Goal: Task Accomplishment & Management: Use online tool/utility

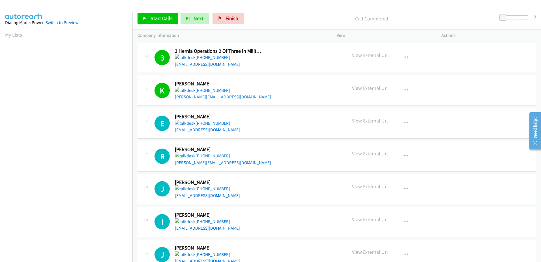
scroll to position [56, 0]
click at [150, 18] on link "Start Calls" at bounding box center [158, 18] width 40 height 11
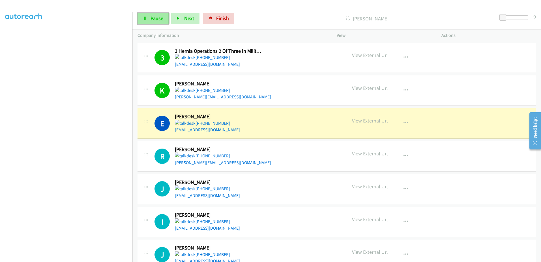
click at [149, 23] on link "Pause" at bounding box center [153, 18] width 31 height 11
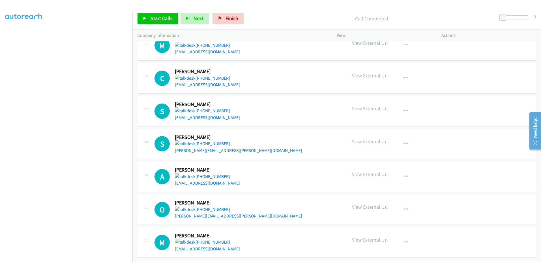
scroll to position [1130, 0]
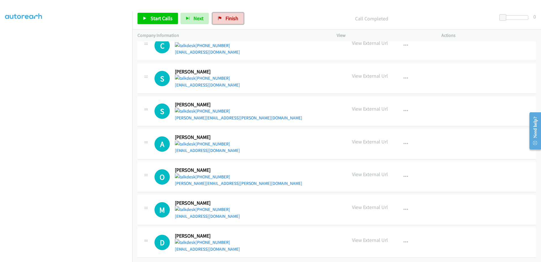
drag, startPoint x: 232, startPoint y: 16, endPoint x: 304, endPoint y: 34, distance: 73.9
click at [232, 16] on span "Finish" at bounding box center [232, 18] width 13 height 7
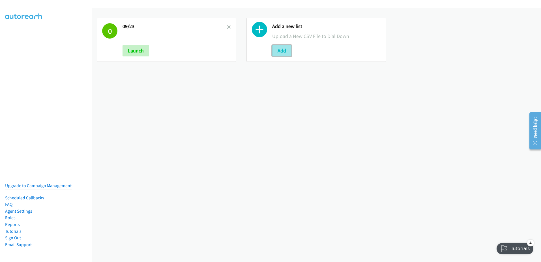
click at [284, 47] on button "Add" at bounding box center [281, 50] width 19 height 11
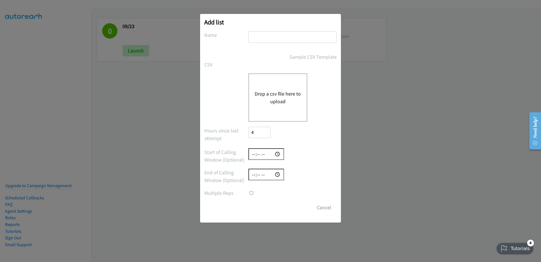
click at [271, 37] on input "text" at bounding box center [292, 37] width 88 height 12
type input "09/25/25"
checkbox input "true"
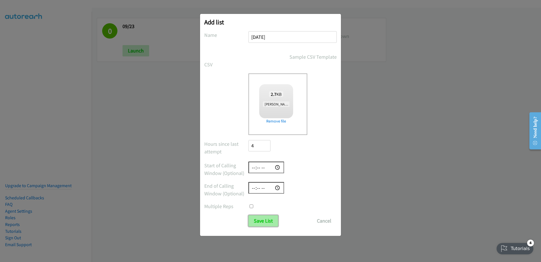
click at [268, 221] on input "Save List" at bounding box center [263, 220] width 30 height 11
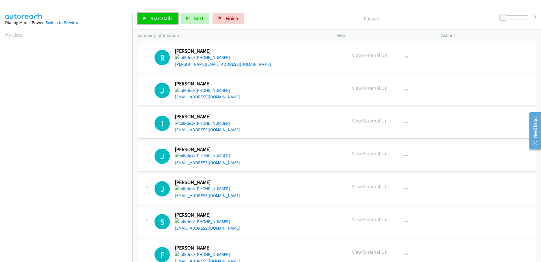
click at [153, 13] on link "Start Calls" at bounding box center [158, 18] width 40 height 11
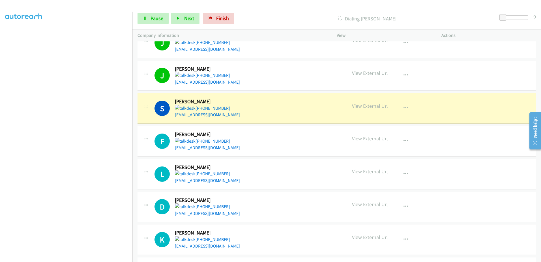
scroll to position [142, 0]
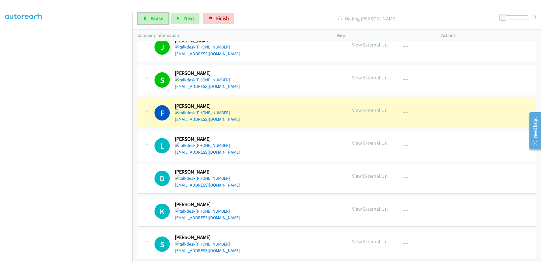
drag, startPoint x: 160, startPoint y: 18, endPoint x: 151, endPoint y: 5, distance: 15.8
click at [160, 18] on span "Pause" at bounding box center [157, 18] width 13 height 7
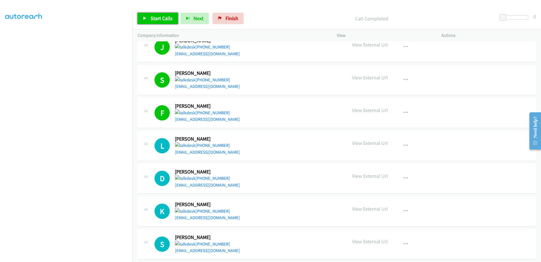
drag, startPoint x: 151, startPoint y: 19, endPoint x: 157, endPoint y: 22, distance: 6.0
click at [151, 19] on span "Start Calls" at bounding box center [162, 18] width 22 height 7
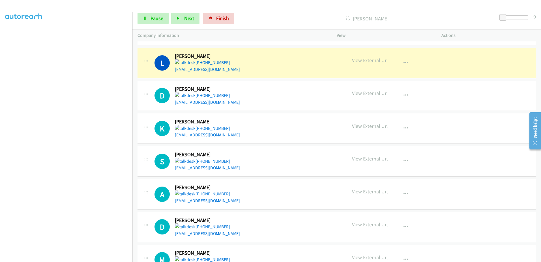
scroll to position [226, 0]
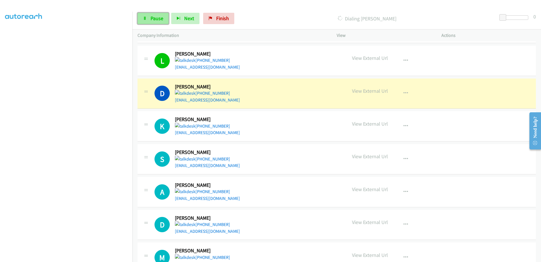
click at [152, 19] on span "Pause" at bounding box center [157, 18] width 13 height 7
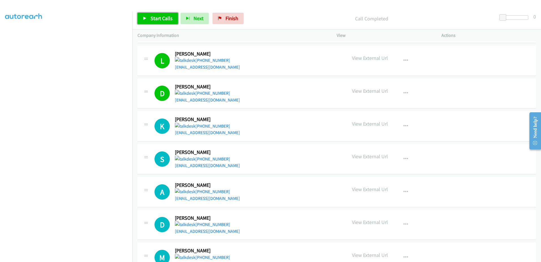
click at [165, 21] on span "Start Calls" at bounding box center [162, 18] width 22 height 7
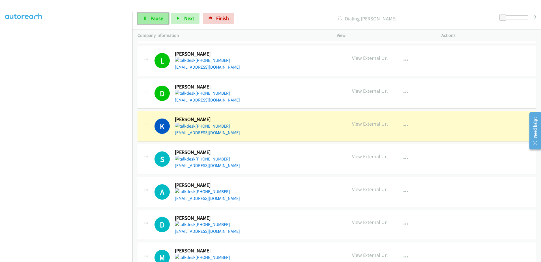
click at [158, 20] on span "Pause" at bounding box center [157, 18] width 13 height 7
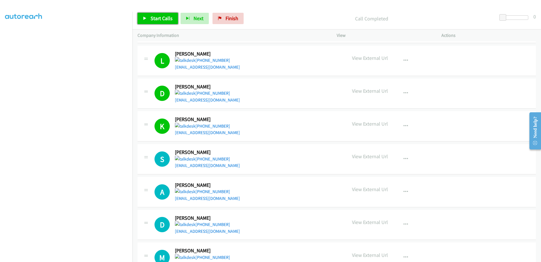
click at [153, 17] on span "Start Calls" at bounding box center [162, 18] width 22 height 7
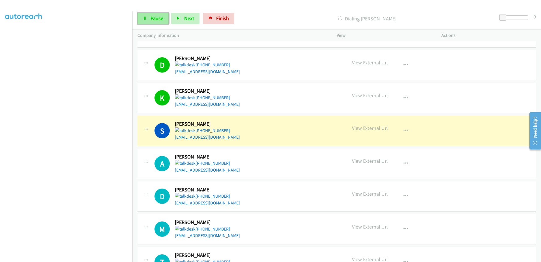
click at [144, 17] on icon at bounding box center [145, 19] width 4 height 4
